Goal: Task Accomplishment & Management: Complete application form

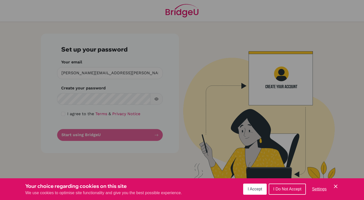
click at [251, 186] on button "I Accept" at bounding box center [255, 189] width 24 height 11
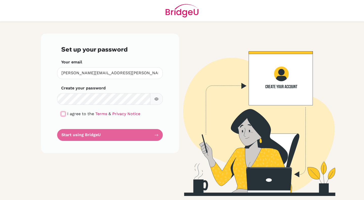
click at [61, 113] on input "checkbox" at bounding box center [63, 114] width 4 height 4
checkbox input "true"
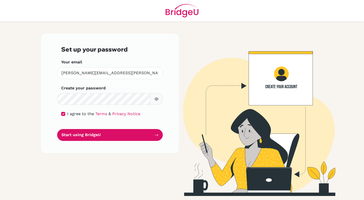
drag, startPoint x: 154, startPoint y: 103, endPoint x: 154, endPoint y: 100, distance: 3.1
click at [156, 100] on icon "button" at bounding box center [157, 99] width 4 height 4
click at [156, 98] on icon "button" at bounding box center [157, 99] width 4 height 4
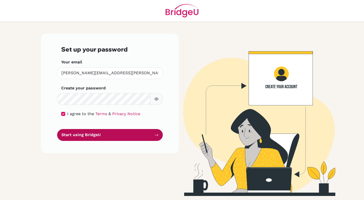
click at [119, 135] on button "Start using BridgeU" at bounding box center [110, 135] width 106 height 12
